Goal: Task Accomplishment & Management: Use online tool/utility

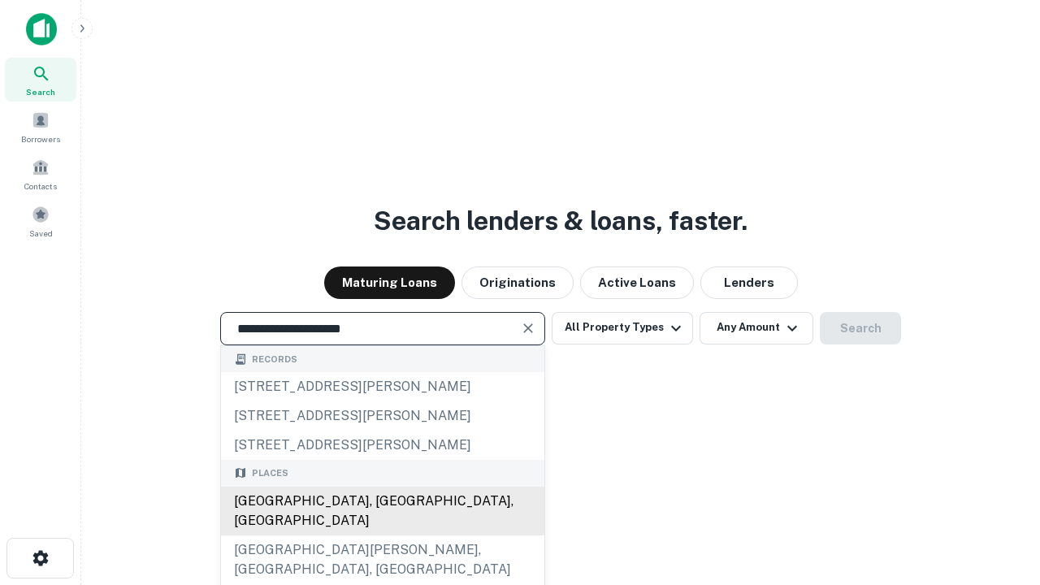
click at [382, 535] on div "[GEOGRAPHIC_DATA], [GEOGRAPHIC_DATA], [GEOGRAPHIC_DATA]" at bounding box center [382, 510] width 323 height 49
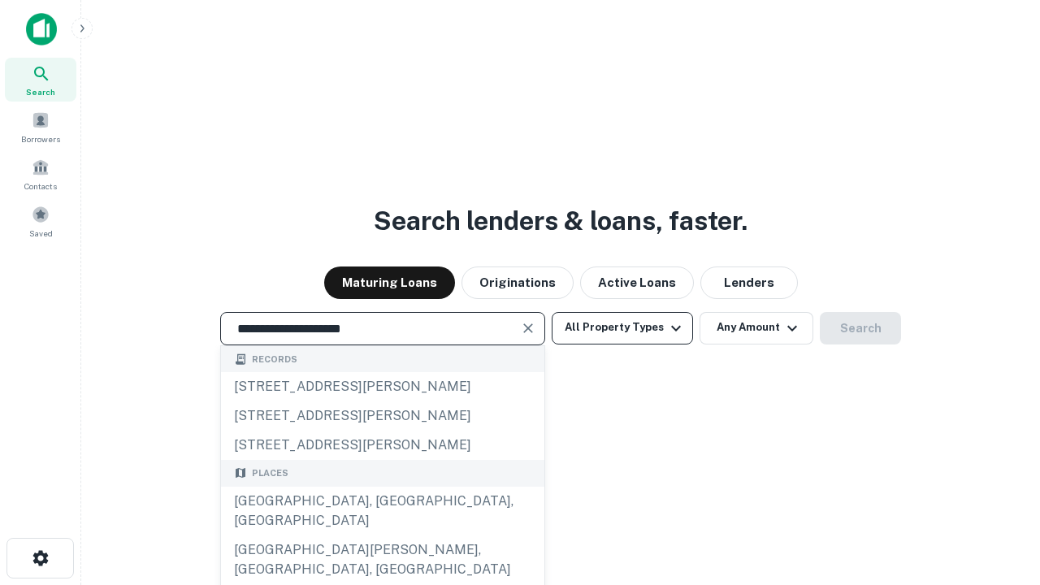
click at [622, 327] on button "All Property Types" at bounding box center [621, 328] width 141 height 32
type input "**********"
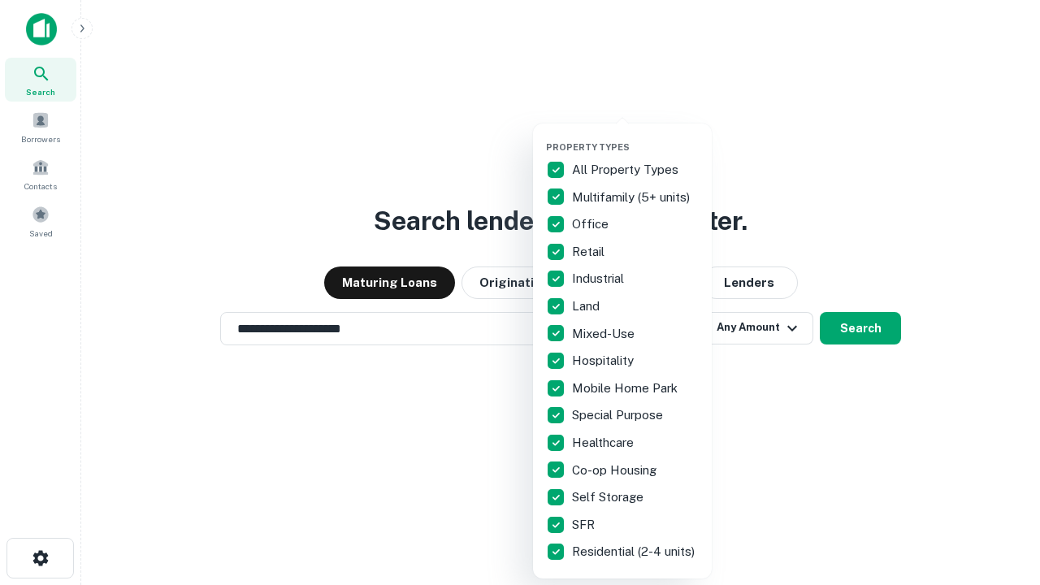
click at [635, 136] on button "button" at bounding box center [635, 136] width 179 height 1
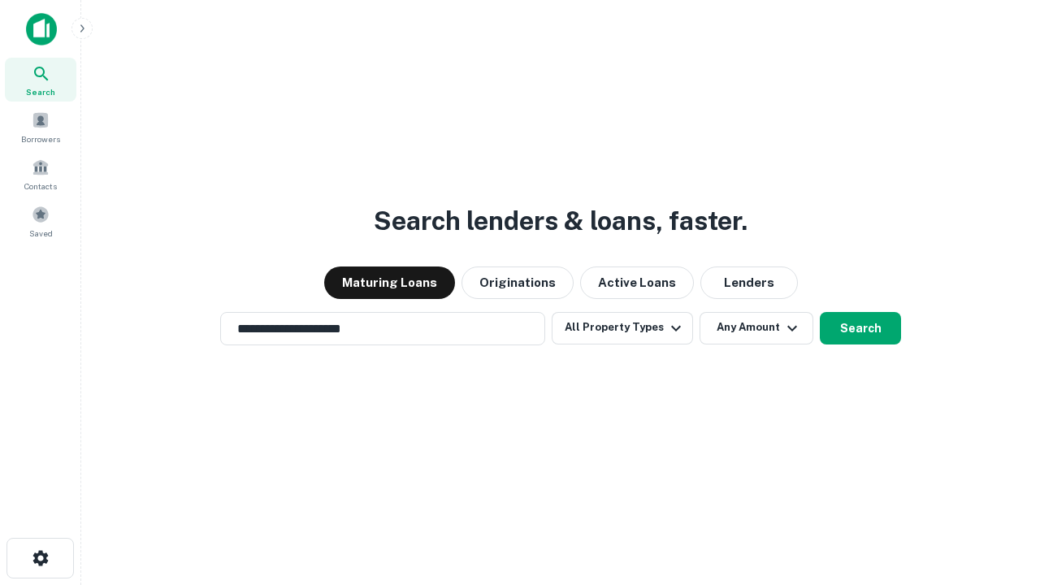
scroll to position [25, 0]
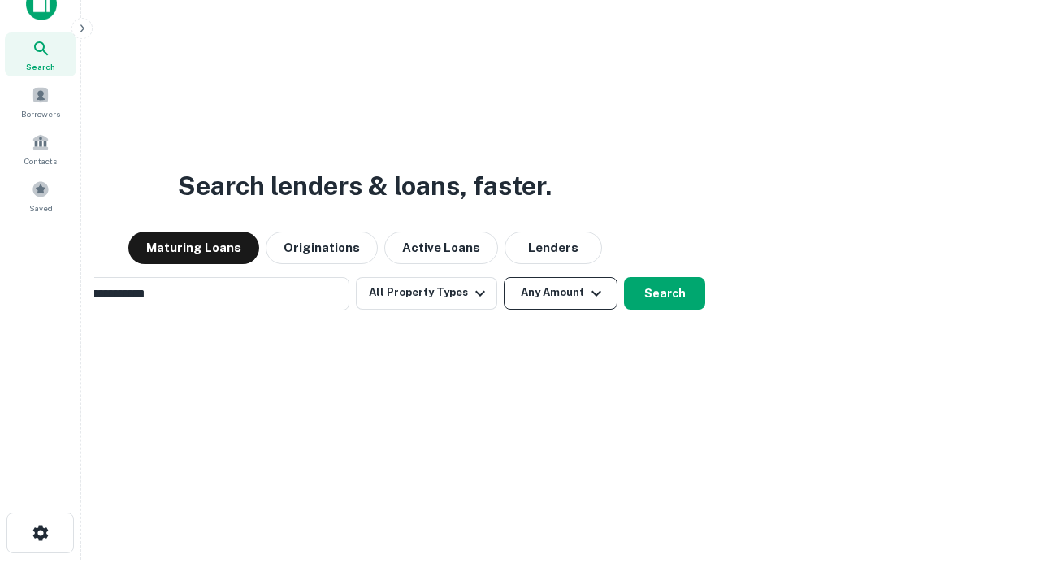
click at [504, 277] on button "Any Amount" at bounding box center [561, 293] width 114 height 32
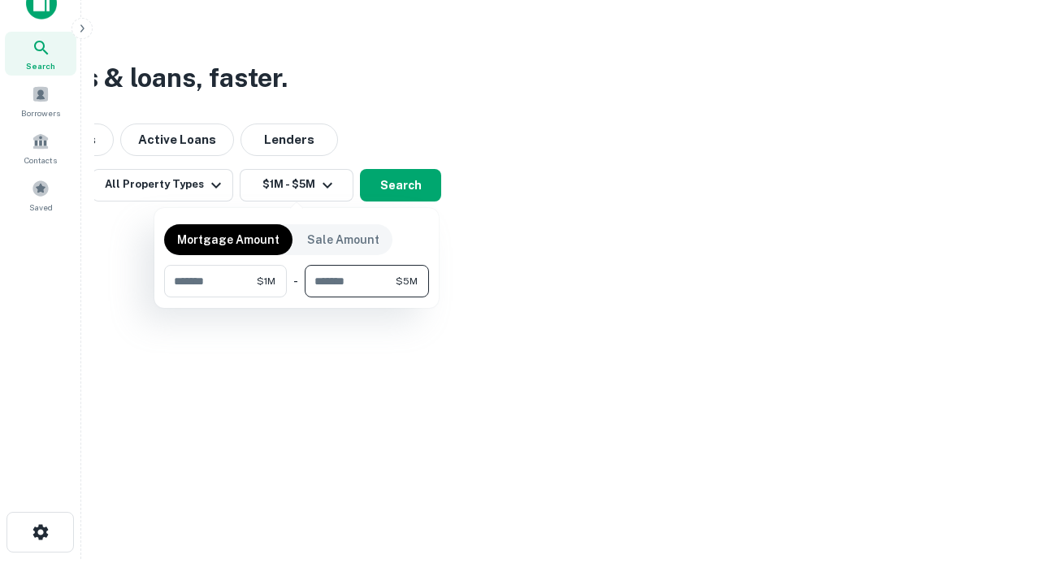
type input "*******"
click at [296, 297] on button "button" at bounding box center [296, 297] width 265 height 1
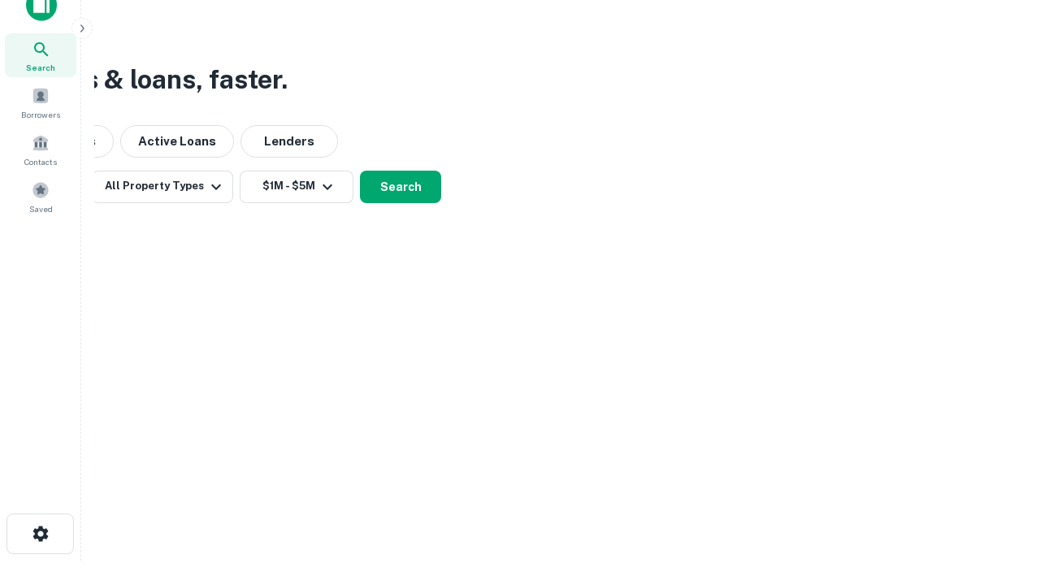
scroll to position [10, 300]
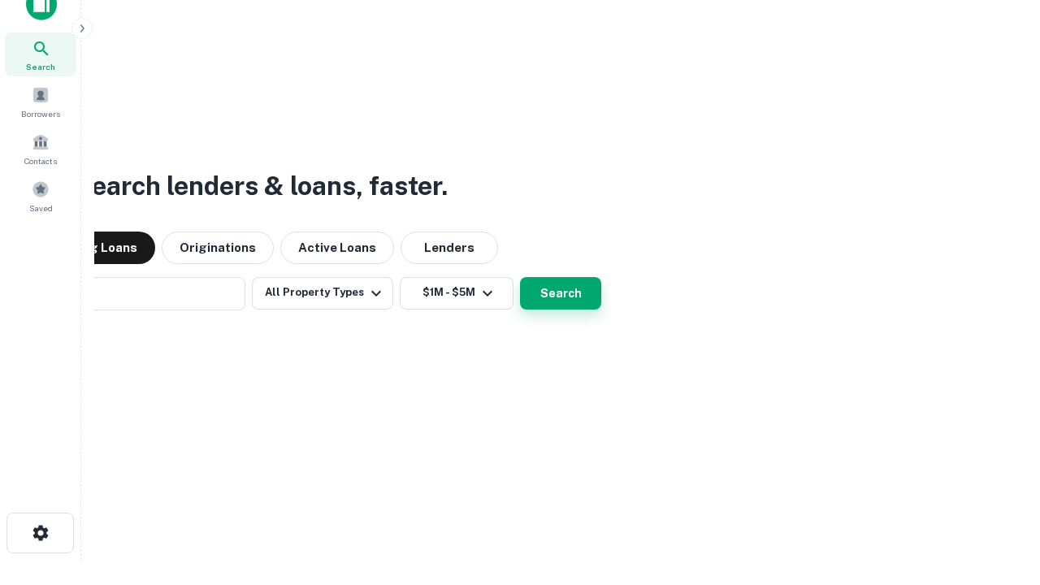
click at [520, 277] on button "Search" at bounding box center [560, 293] width 81 height 32
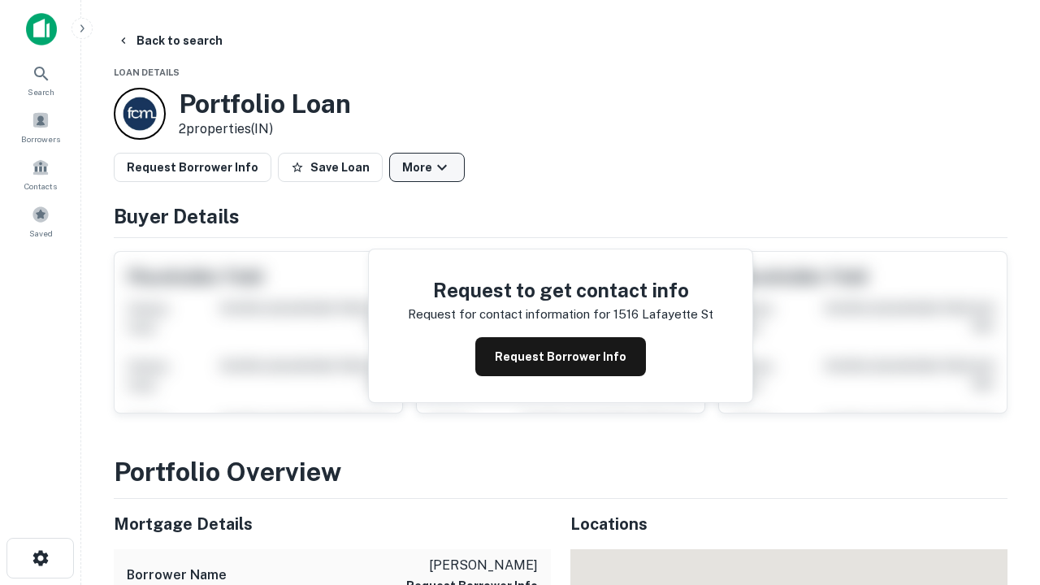
click at [426, 167] on button "More" at bounding box center [427, 167] width 76 height 29
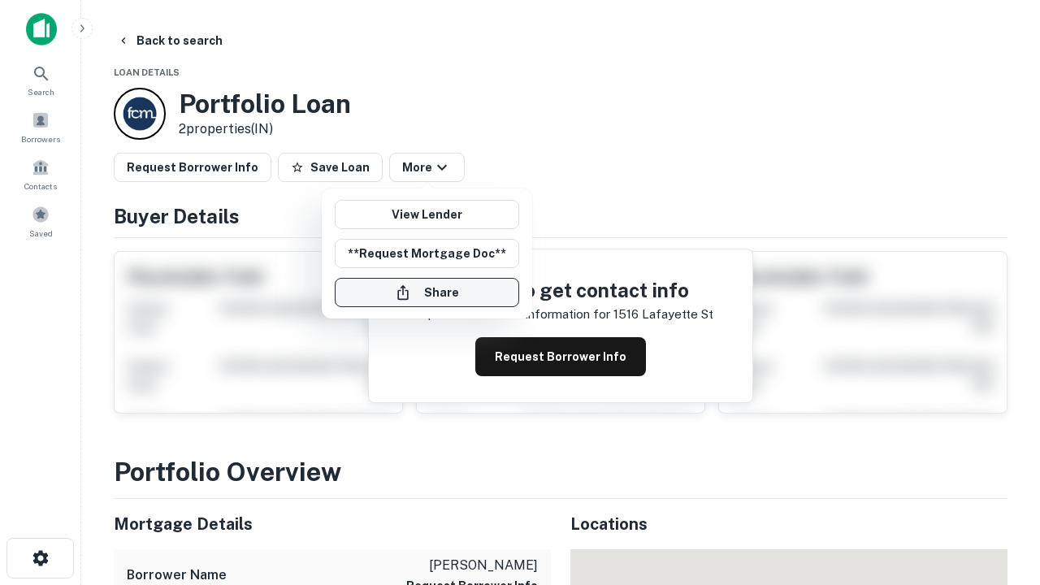
click at [426, 292] on button "Share" at bounding box center [427, 292] width 184 height 29
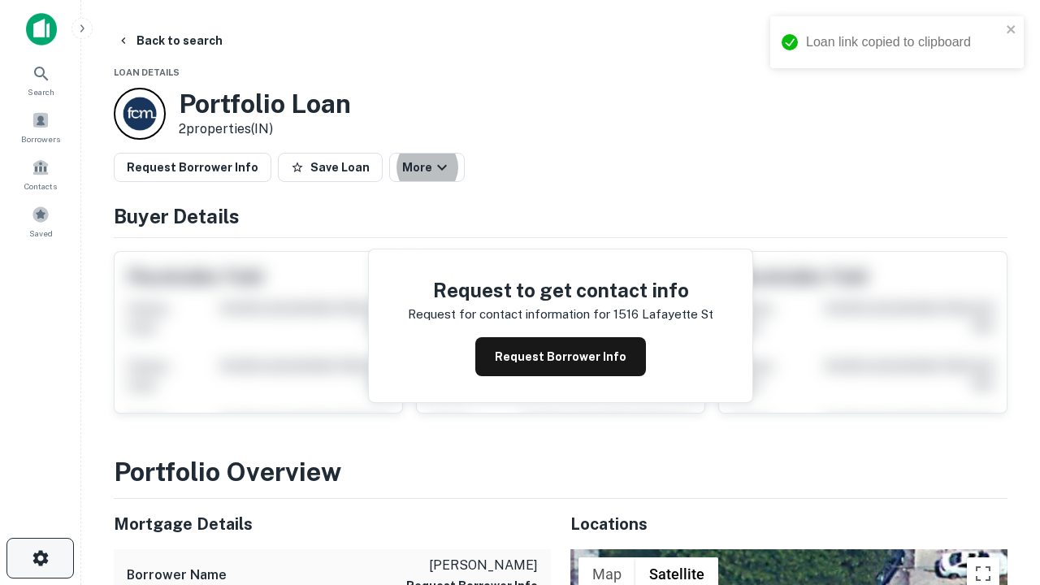
click at [40, 558] on icon "button" at bounding box center [40, 557] width 19 height 19
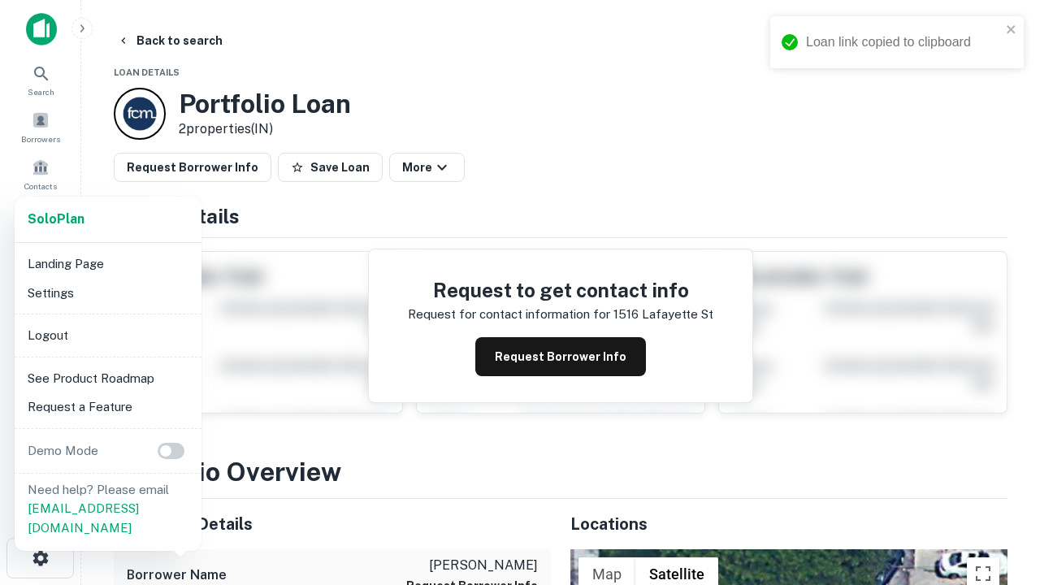
click at [107, 335] on li "Logout" at bounding box center [108, 335] width 174 height 29
